Goal: Task Accomplishment & Management: Complete application form

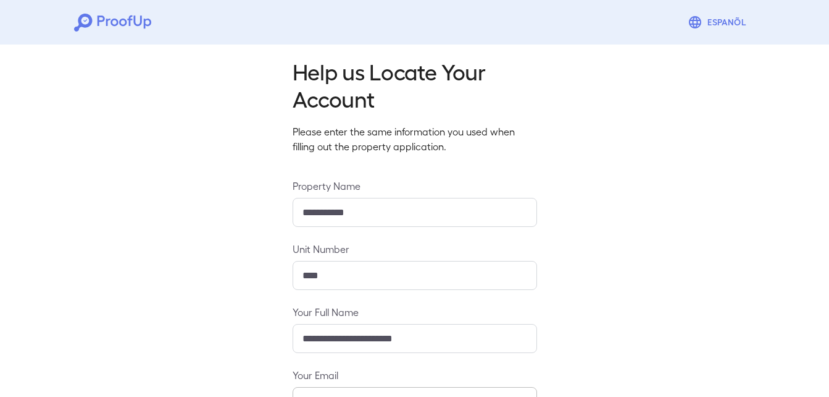
scroll to position [163, 0]
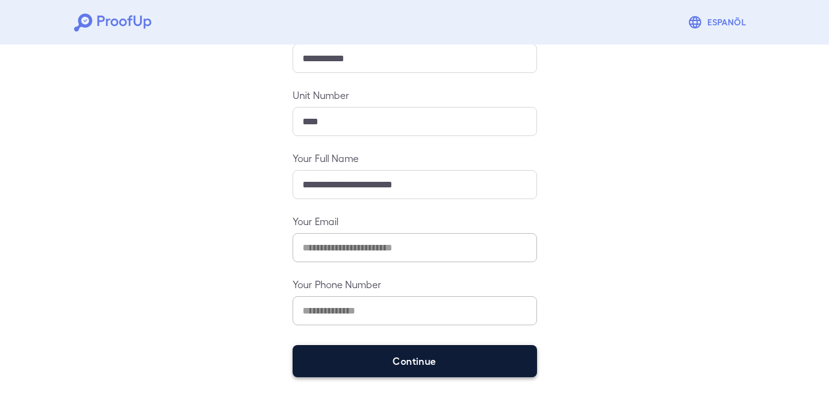
click at [381, 352] on button "Continue" at bounding box center [415, 361] width 245 height 32
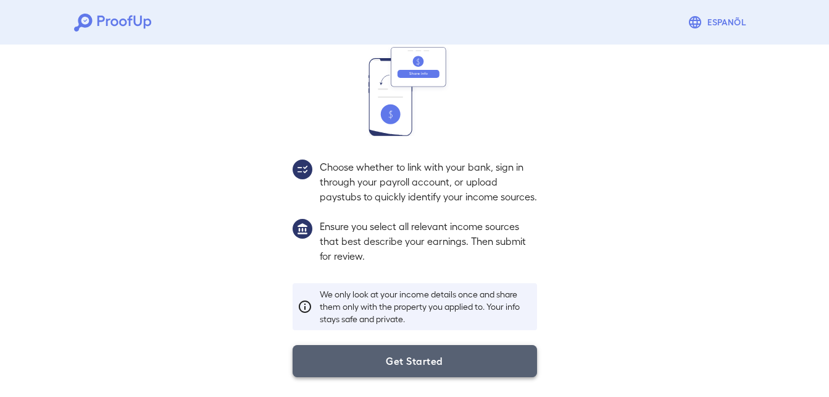
click at [355, 363] on button "Get Started" at bounding box center [415, 361] width 245 height 32
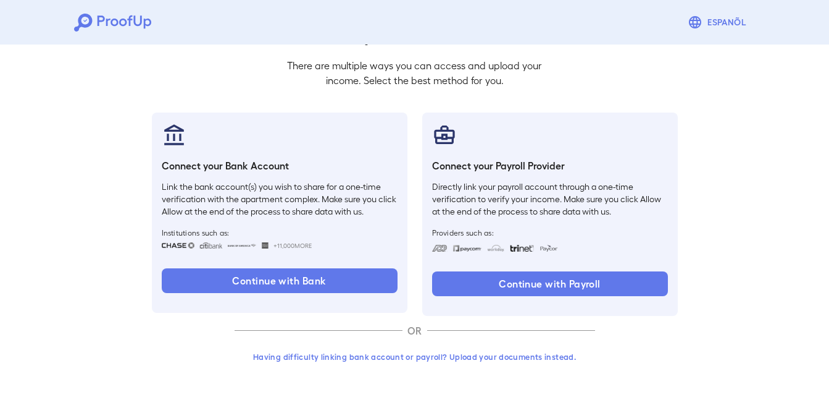
click at [302, 356] on button "Having difficulty linking bank account or payroll? Upload your documents instea…" at bounding box center [415, 356] width 361 height 22
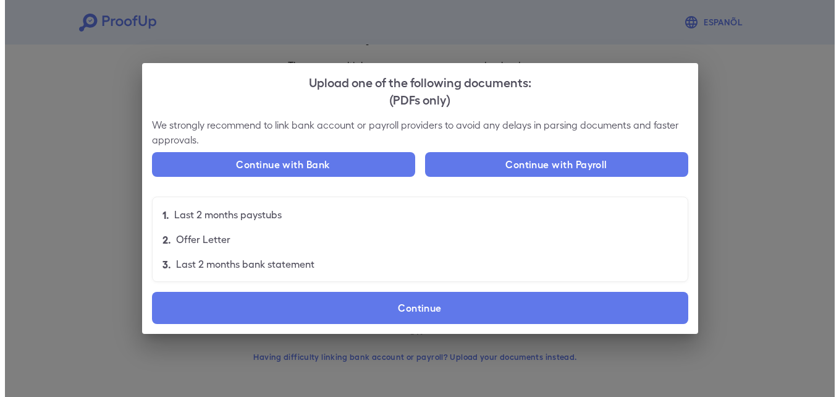
scroll to position [75, 0]
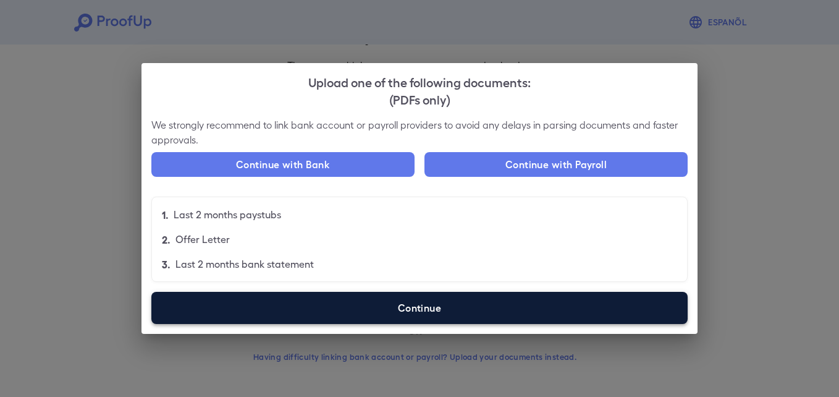
click at [287, 299] on label "Continue" at bounding box center [419, 308] width 536 height 32
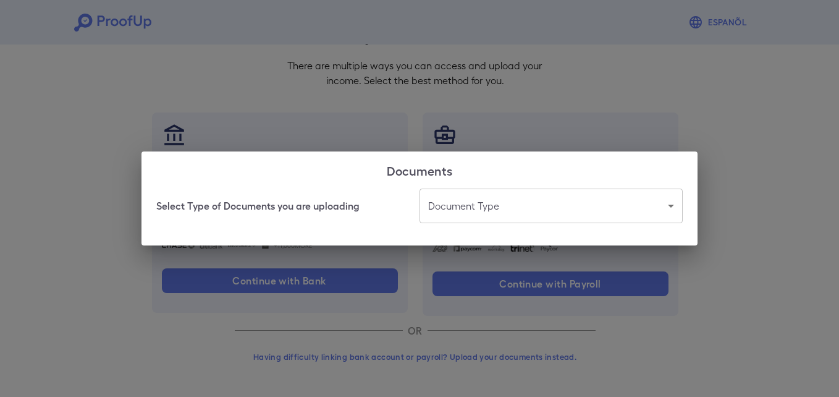
click at [563, 191] on body "Espanõl Go back How Would You Like to Verify Your Income? There are multiple wa…" at bounding box center [419, 161] width 839 height 472
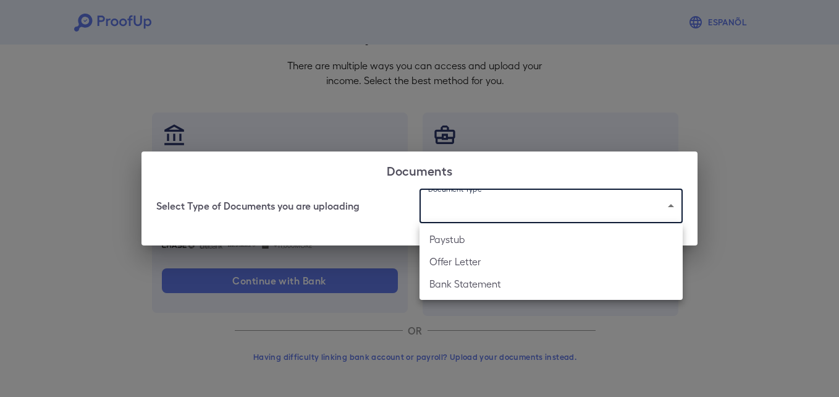
click at [539, 242] on li "Paystub" at bounding box center [550, 239] width 263 height 22
type input "*******"
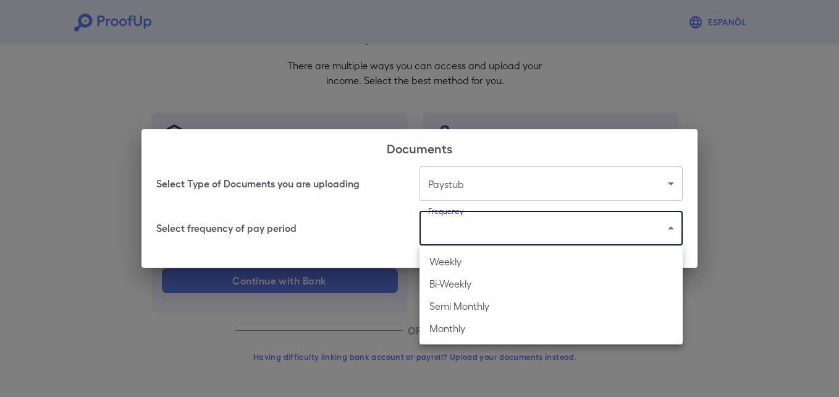
click at [537, 236] on body "Espanõl Go back How Would You Like to Verify Your Income? There are multiple wa…" at bounding box center [419, 161] width 839 height 472
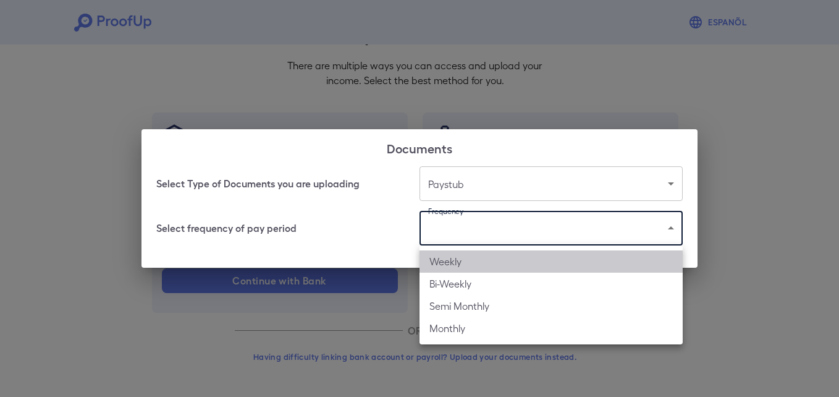
click at [496, 261] on li "Weekly" at bounding box center [550, 261] width 263 height 22
type input "******"
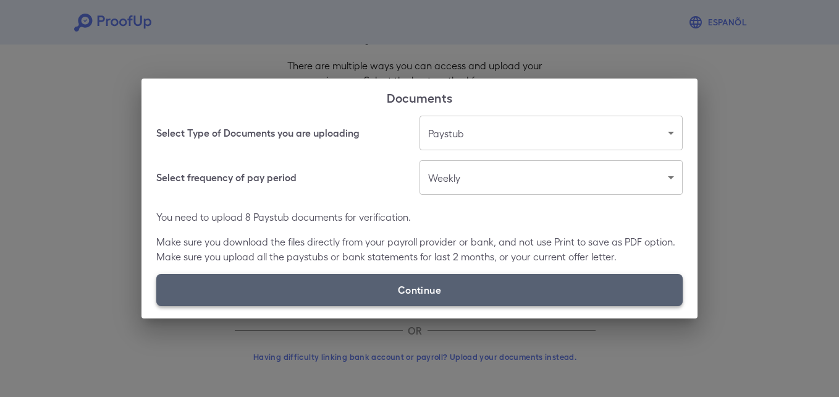
click at [389, 292] on label "Continue" at bounding box center [419, 290] width 526 height 32
click at [157, 305] on input "Continue" at bounding box center [156, 305] width 1 height 1
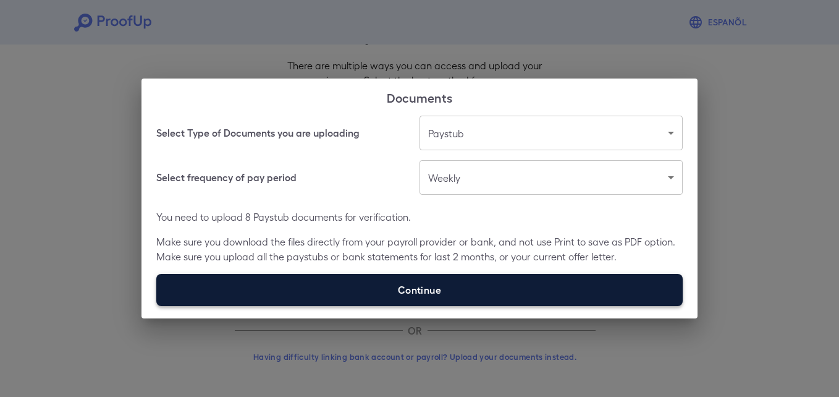
type input "**********"
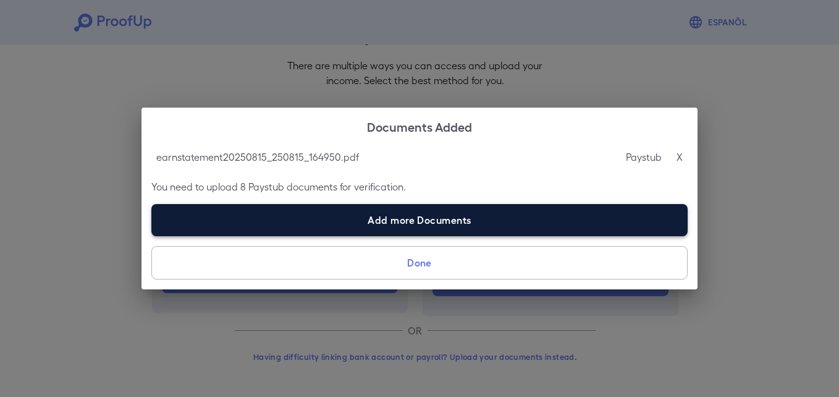
click at [227, 214] on label "Add more Documents" at bounding box center [419, 220] width 536 height 32
click at [152, 235] on input "Add more Documents" at bounding box center [151, 235] width 1 height 1
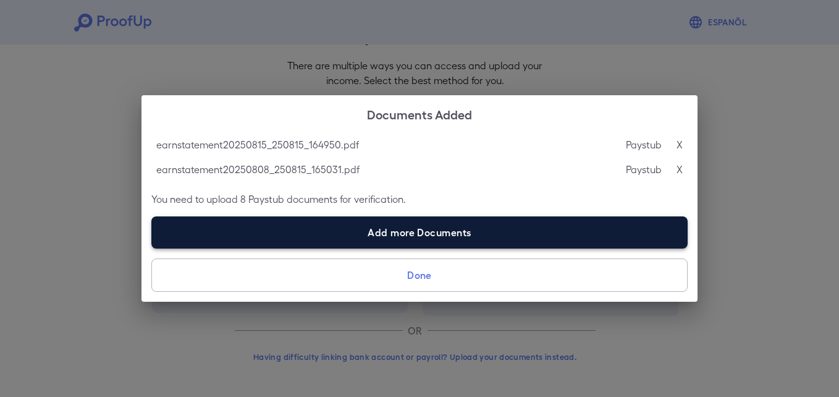
click at [245, 219] on label "Add more Documents" at bounding box center [419, 232] width 536 height 32
click at [152, 248] on input "Add more Documents" at bounding box center [151, 248] width 1 height 1
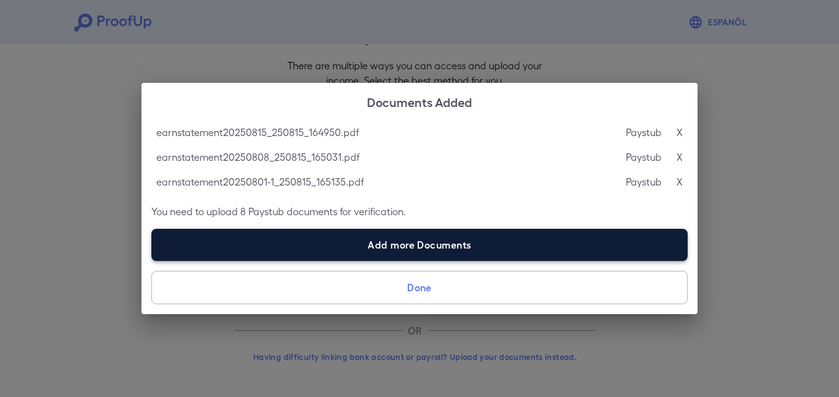
click at [300, 240] on label "Add more Documents" at bounding box center [419, 245] width 536 height 32
click at [152, 260] on input "Add more Documents" at bounding box center [151, 260] width 1 height 1
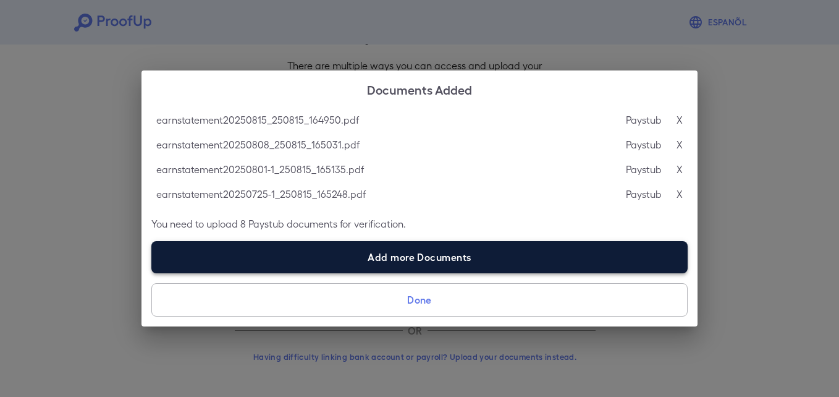
click at [256, 258] on label "Add more Documents" at bounding box center [419, 257] width 536 height 32
click at [152, 272] on input "Add more Documents" at bounding box center [151, 272] width 1 height 1
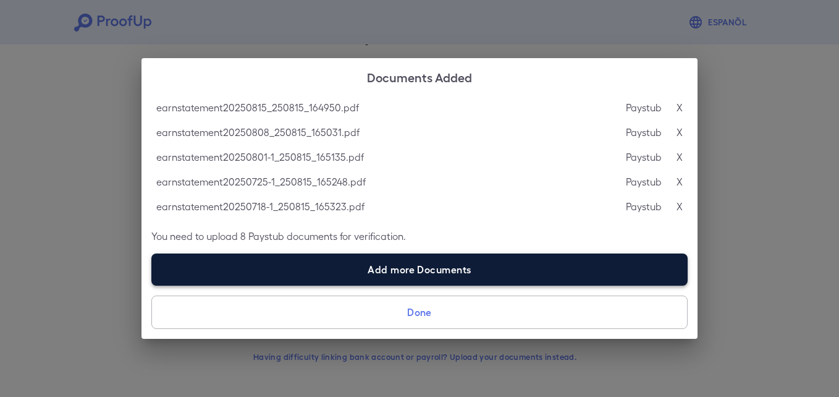
click at [253, 272] on label "Add more Documents" at bounding box center [419, 269] width 536 height 32
click at [152, 285] on input "Add more Documents" at bounding box center [151, 285] width 1 height 1
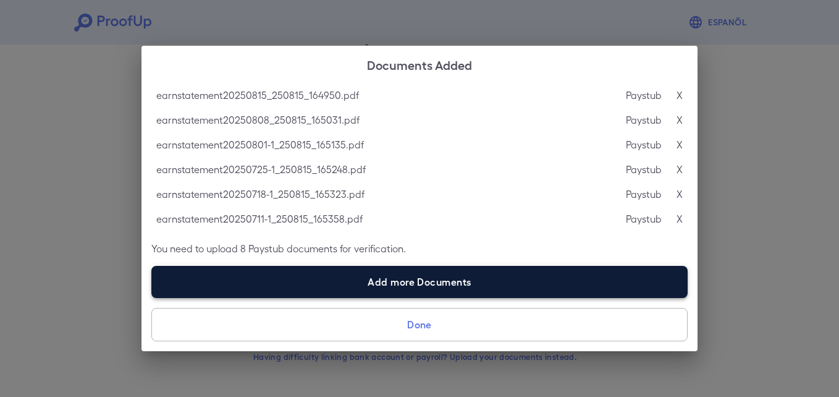
click at [271, 277] on label "Add more Documents" at bounding box center [419, 282] width 536 height 32
click at [152, 297] on input "Add more Documents" at bounding box center [151, 297] width 1 height 1
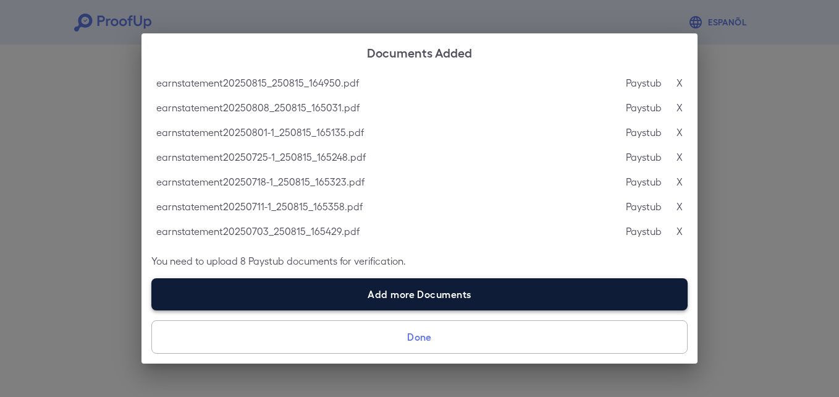
click at [282, 287] on label "Add more Documents" at bounding box center [419, 294] width 536 height 32
click at [152, 309] on input "Add more Documents" at bounding box center [151, 309] width 1 height 1
type input "**********"
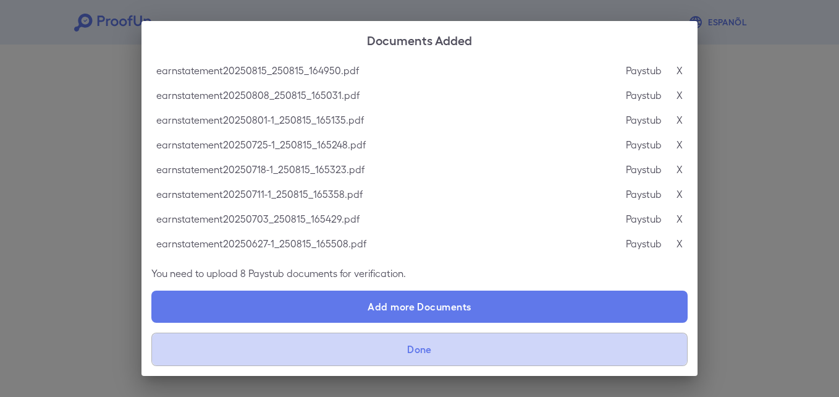
click at [401, 345] on button "Done" at bounding box center [419, 348] width 536 height 33
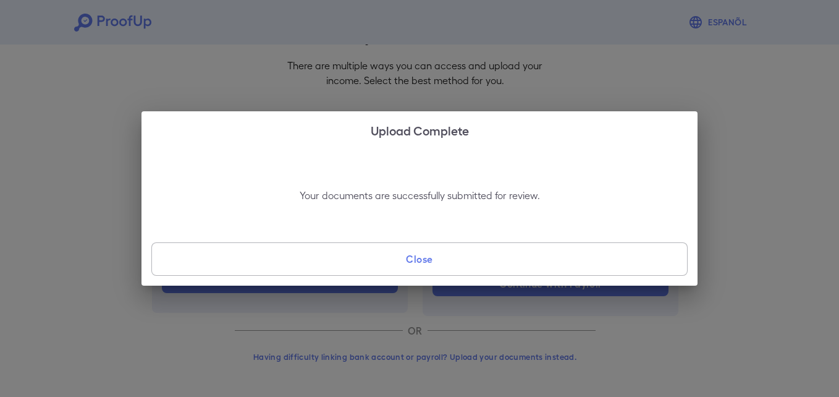
click at [352, 255] on button "Close" at bounding box center [419, 258] width 536 height 33
